Goal: Information Seeking & Learning: Learn about a topic

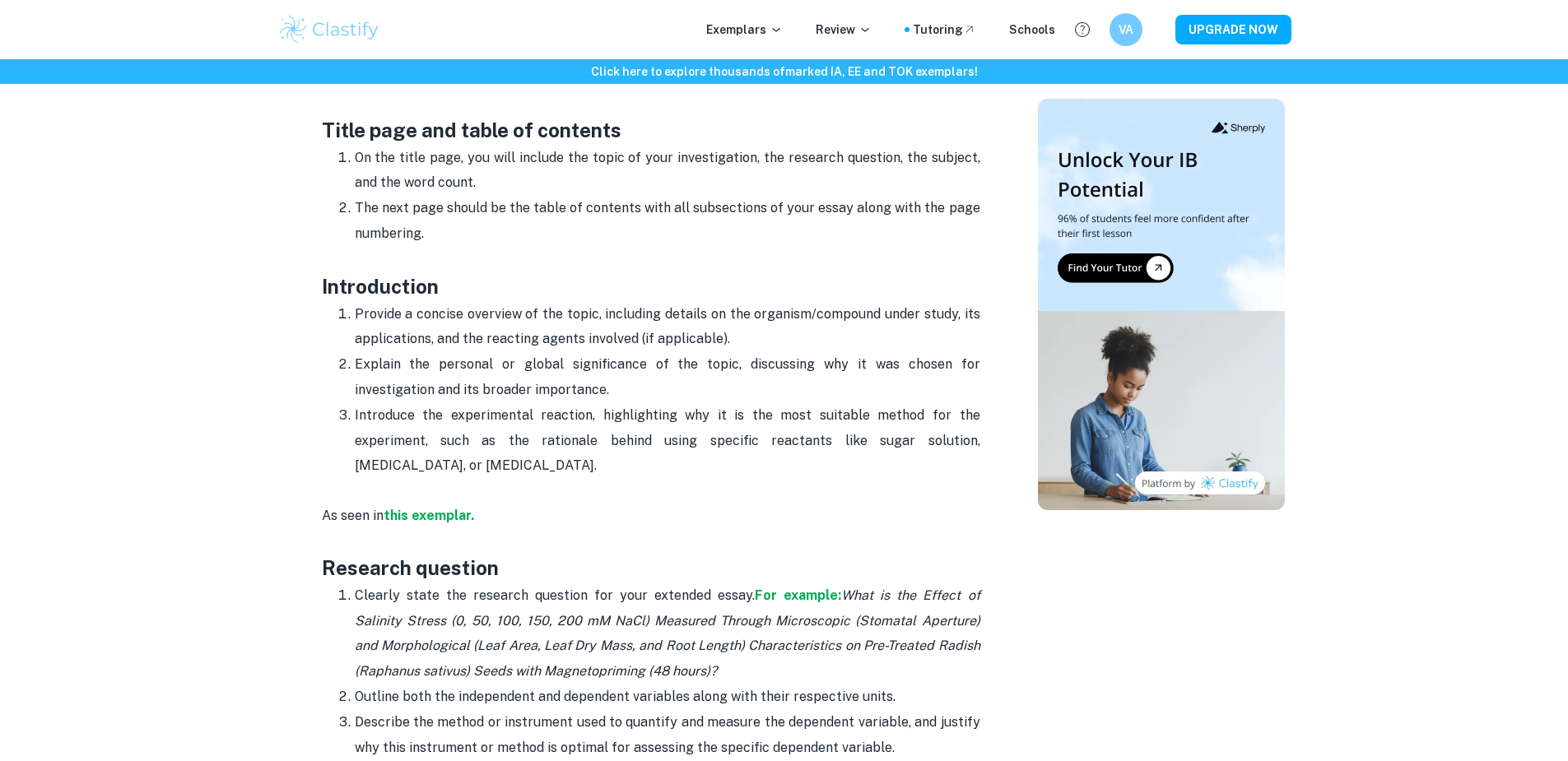
scroll to position [856, 0]
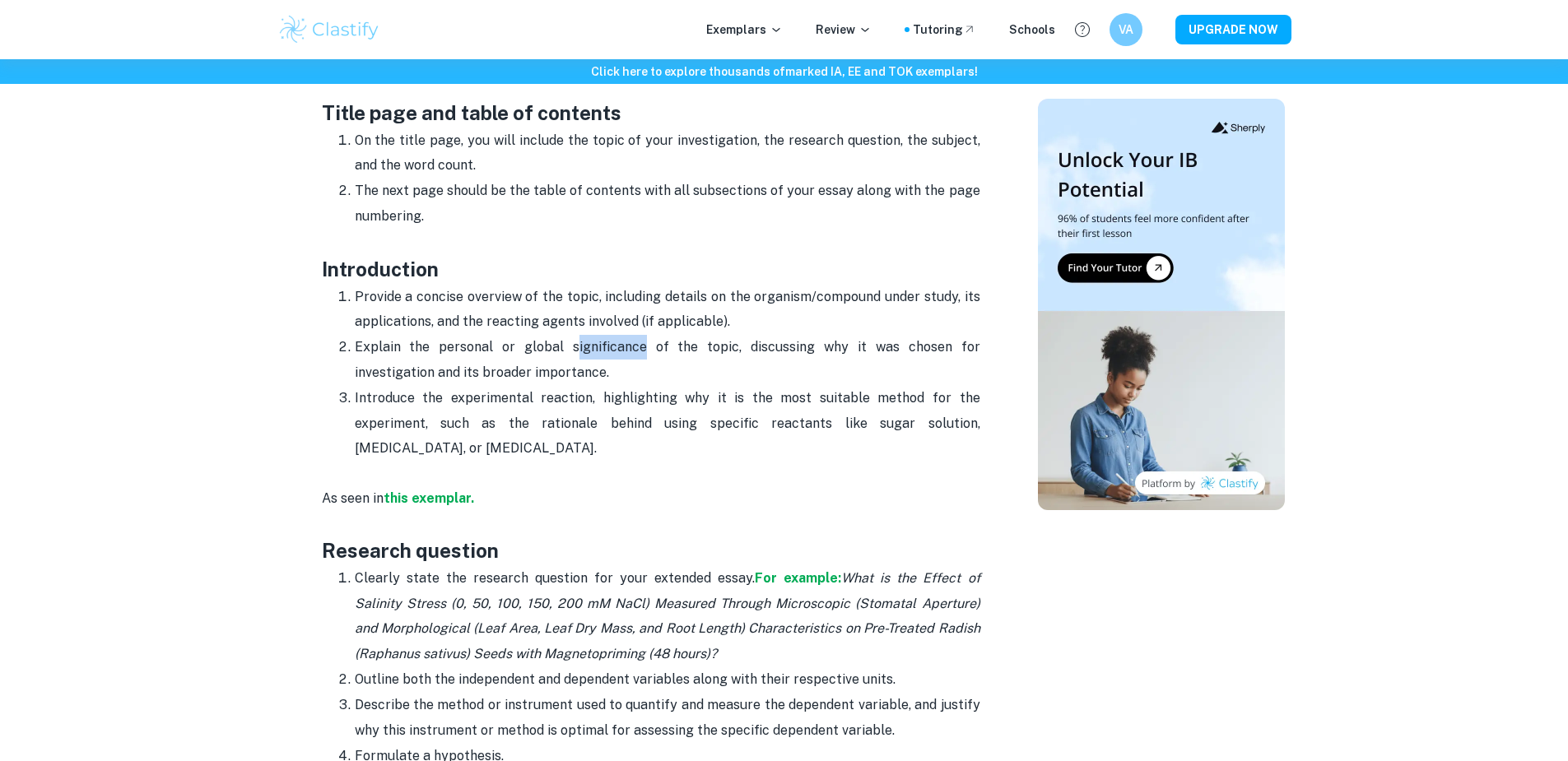
drag, startPoint x: 550, startPoint y: 350, endPoint x: 617, endPoint y: 352, distance: 67.0
click at [617, 352] on p "Explain the personal or global significance of the topic, discussing why it was…" at bounding box center [668, 360] width 626 height 50
click at [757, 373] on p "Explain the personal or global significance of the topic, discussing why it was…" at bounding box center [668, 360] width 626 height 50
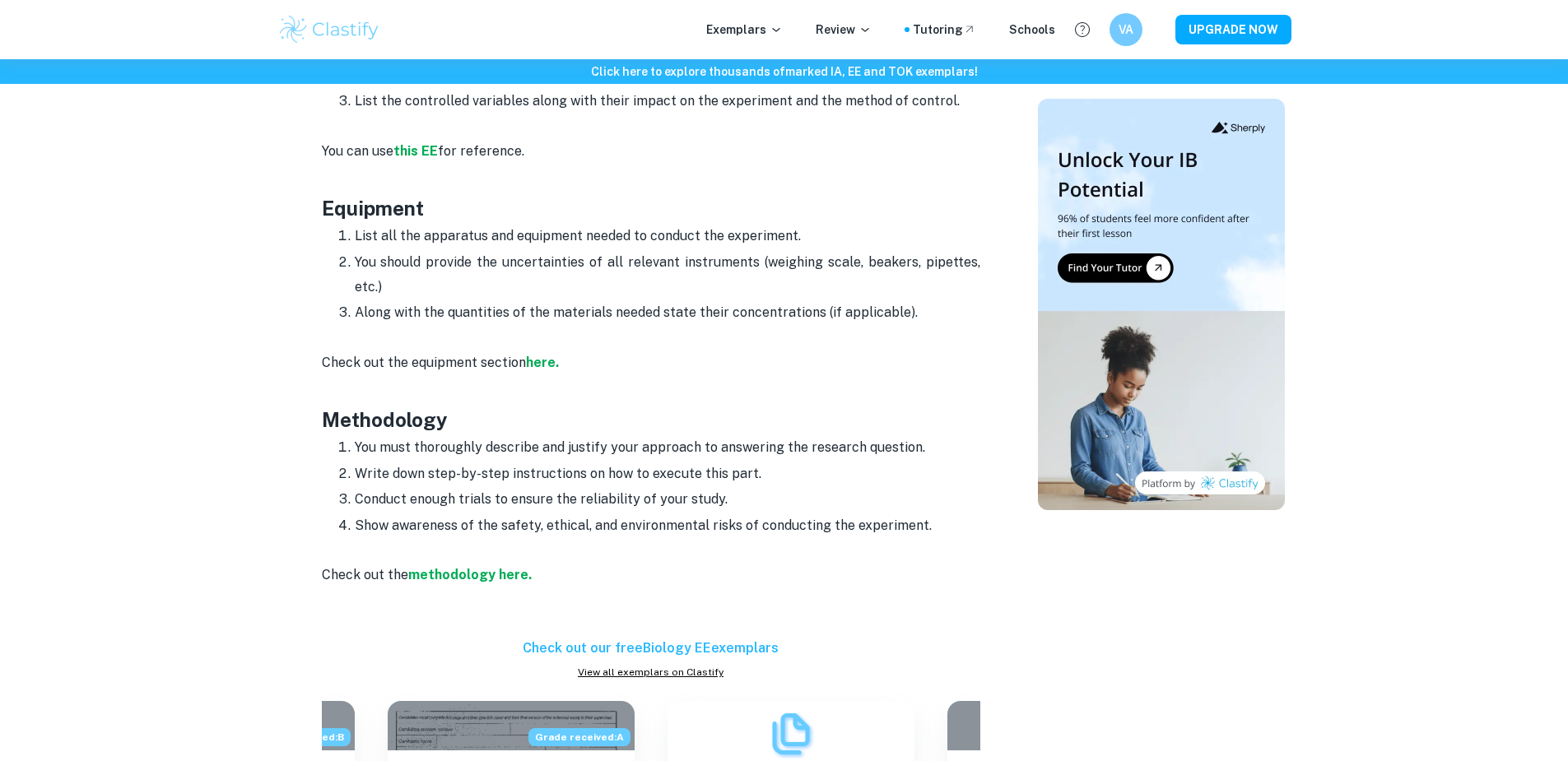
scroll to position [2042, 0]
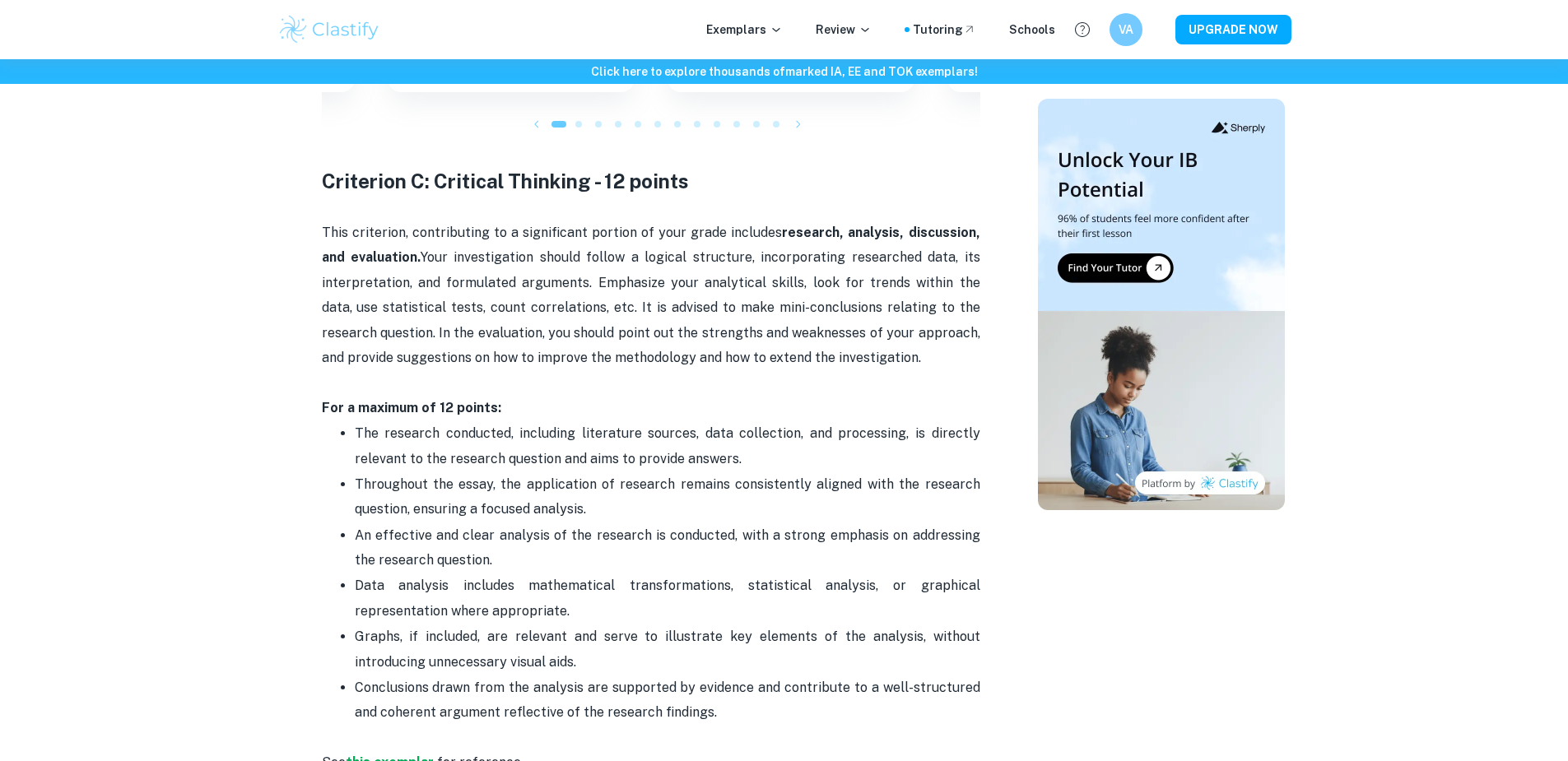
scroll to position [2236, 0]
